Goal: Transaction & Acquisition: Subscribe to service/newsletter

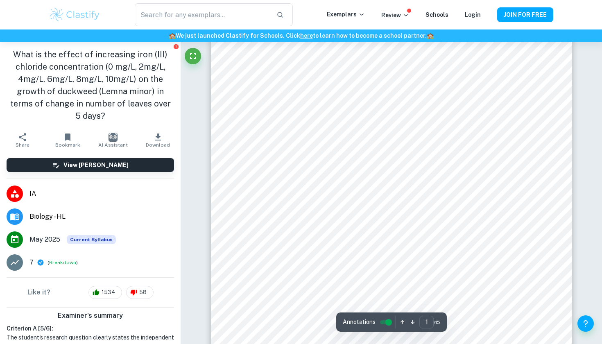
scroll to position [78, 0]
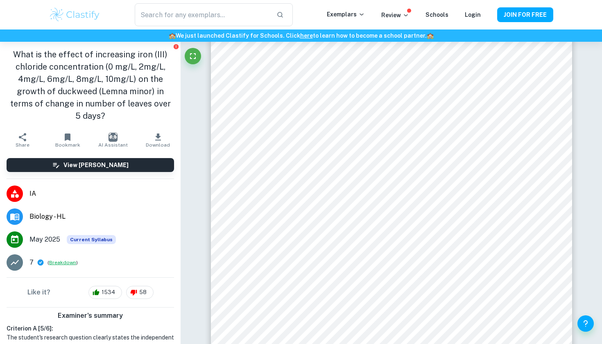
click at [54, 259] on button "Breakdown" at bounding box center [62, 262] width 27 height 7
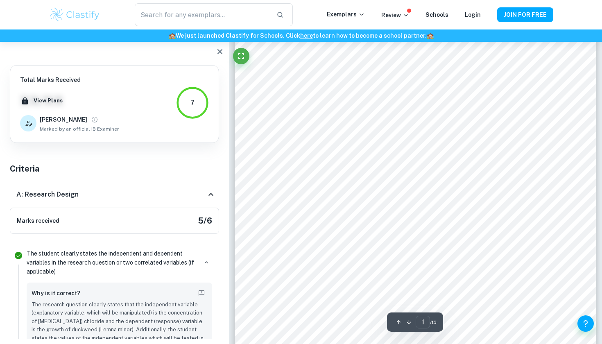
scroll to position [42, 0]
click at [91, 121] on icon "View full profile" at bounding box center [94, 119] width 7 height 7
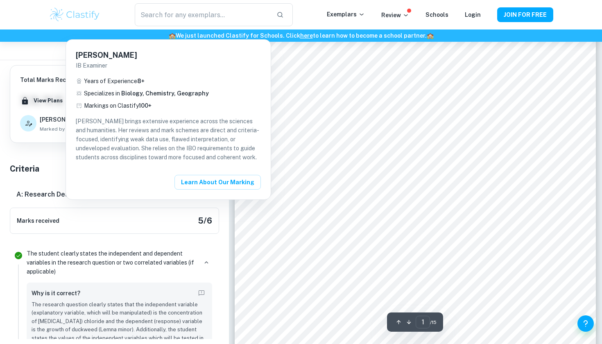
click at [48, 172] on div at bounding box center [301, 172] width 602 height 344
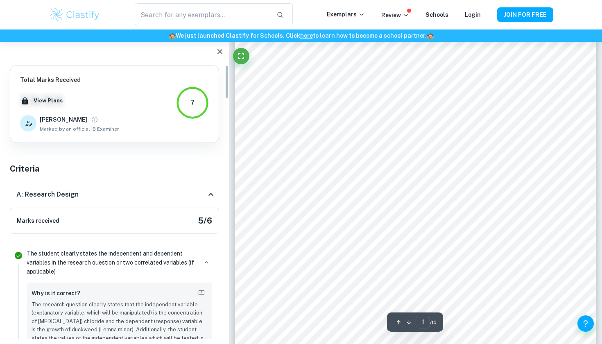
scroll to position [0, 0]
click at [217, 49] on icon "button" at bounding box center [220, 52] width 10 height 10
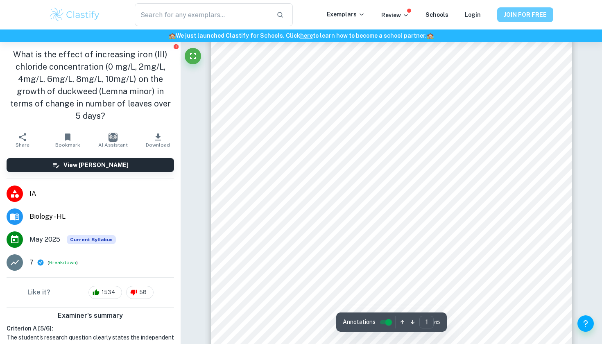
click at [515, 20] on button "JOIN FOR FREE" at bounding box center [525, 14] width 56 height 15
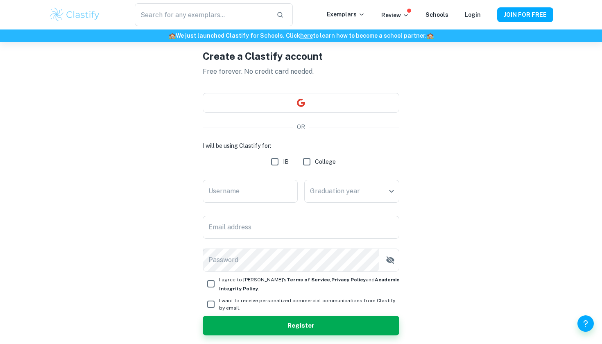
scroll to position [47, 0]
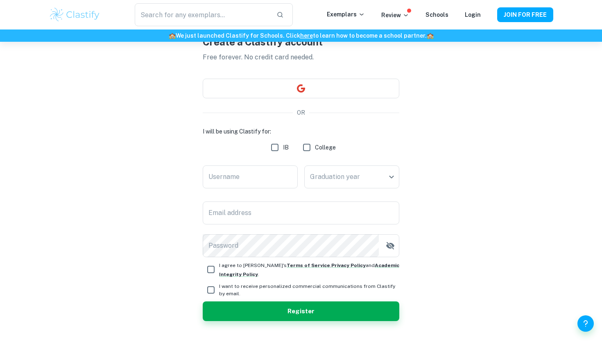
click at [279, 149] on input "IB" at bounding box center [274, 147] width 16 height 16
checkbox input "true"
click at [267, 171] on input "Username" at bounding box center [250, 176] width 95 height 23
click at [335, 176] on body "We value your privacy We use cookies to enhance your browsing experience, serve…" at bounding box center [301, 167] width 602 height 344
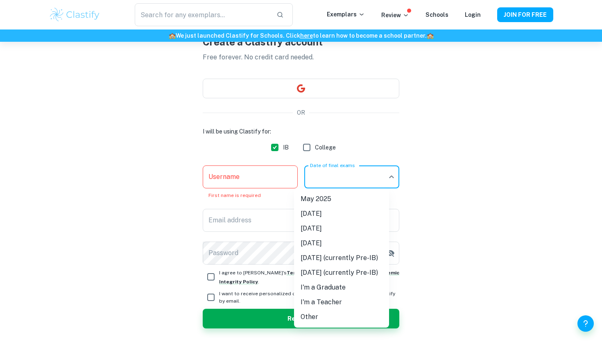
click at [447, 202] on div at bounding box center [301, 172] width 602 height 344
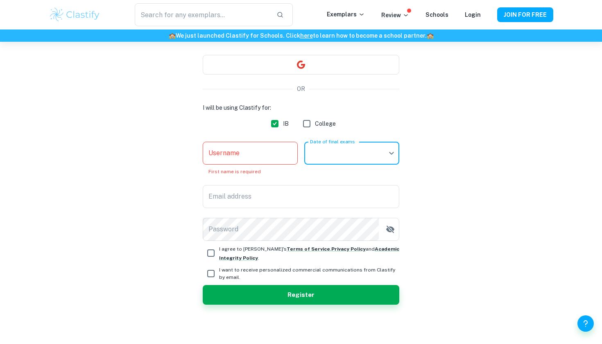
scroll to position [70, 0]
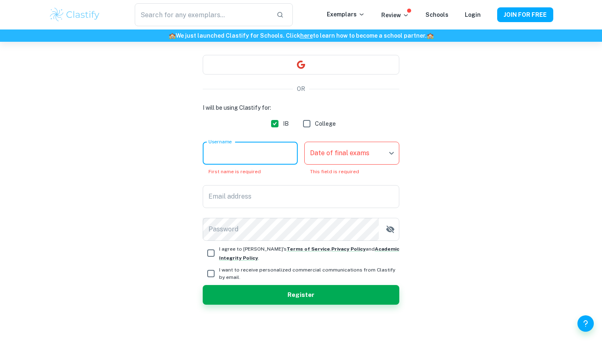
click at [247, 153] on input "Username" at bounding box center [250, 153] width 95 height 23
type input "[PERSON_NAME]"
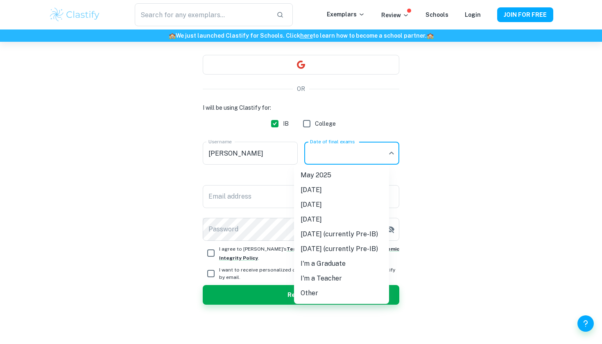
click at [365, 151] on body "We value your privacy We use cookies to enhance your browsing experience, serve…" at bounding box center [301, 143] width 602 height 344
click at [471, 171] on div at bounding box center [301, 172] width 602 height 344
